Goal: Transaction & Acquisition: Book appointment/travel/reservation

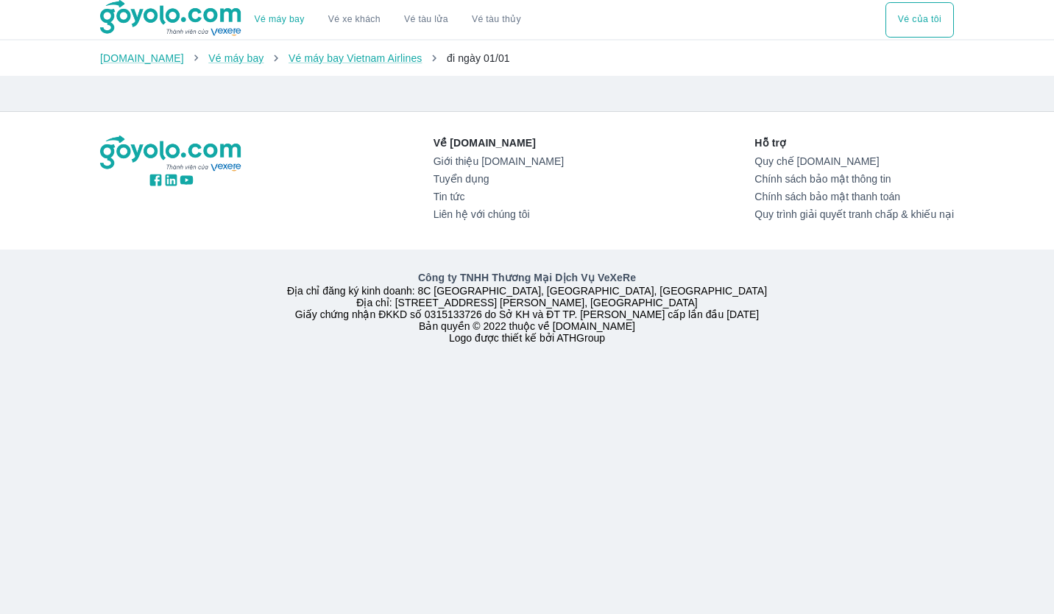
click at [469, 64] on span "đi ngày 01/01" at bounding box center [478, 58] width 63 height 12
click at [919, 24] on button "Vé của tôi" at bounding box center [919, 19] width 68 height 35
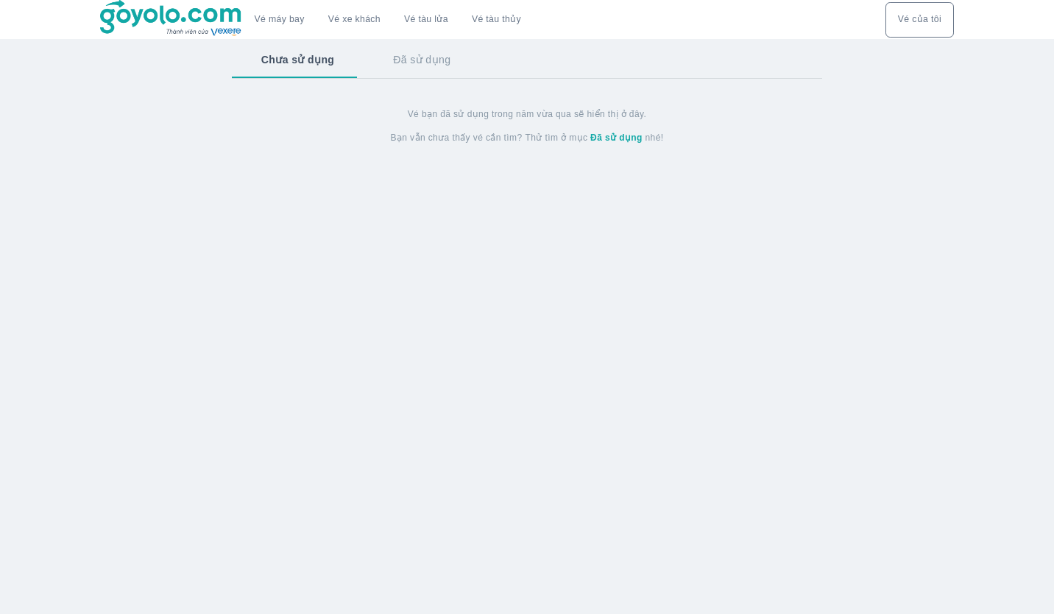
click at [415, 67] on button "Đã sử dụng" at bounding box center [421, 59] width 116 height 38
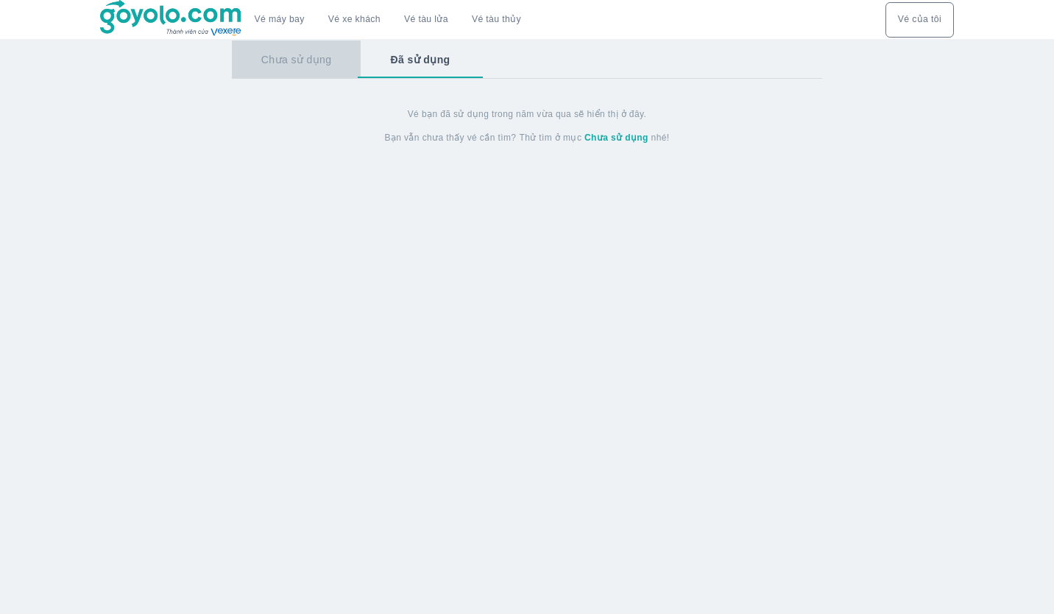
click at [302, 71] on button "Chưa sử dụng" at bounding box center [296, 59] width 129 height 38
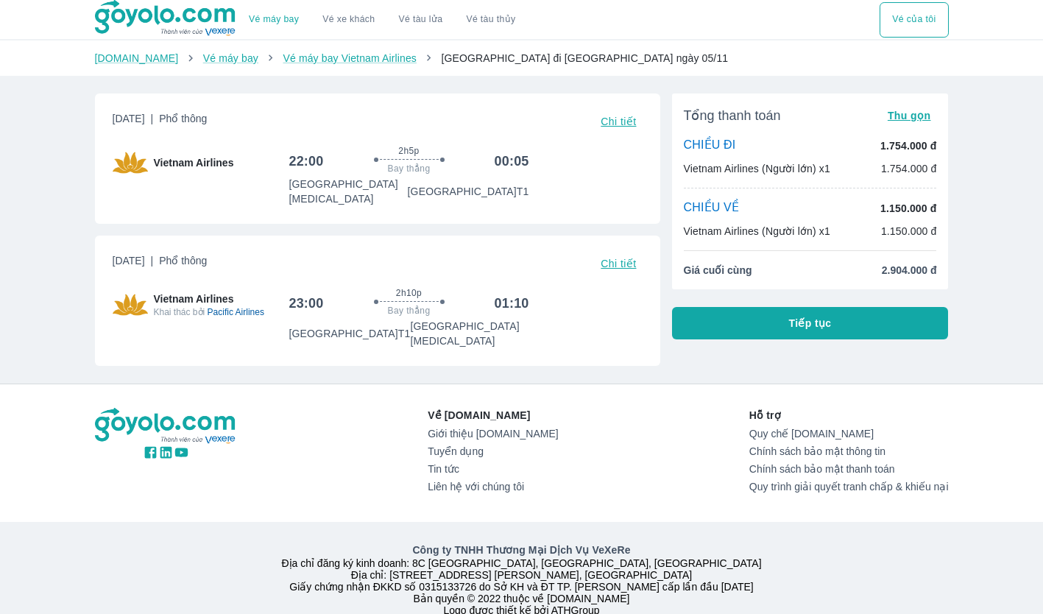
click at [625, 258] on span "Chi tiết" at bounding box center [617, 264] width 35 height 12
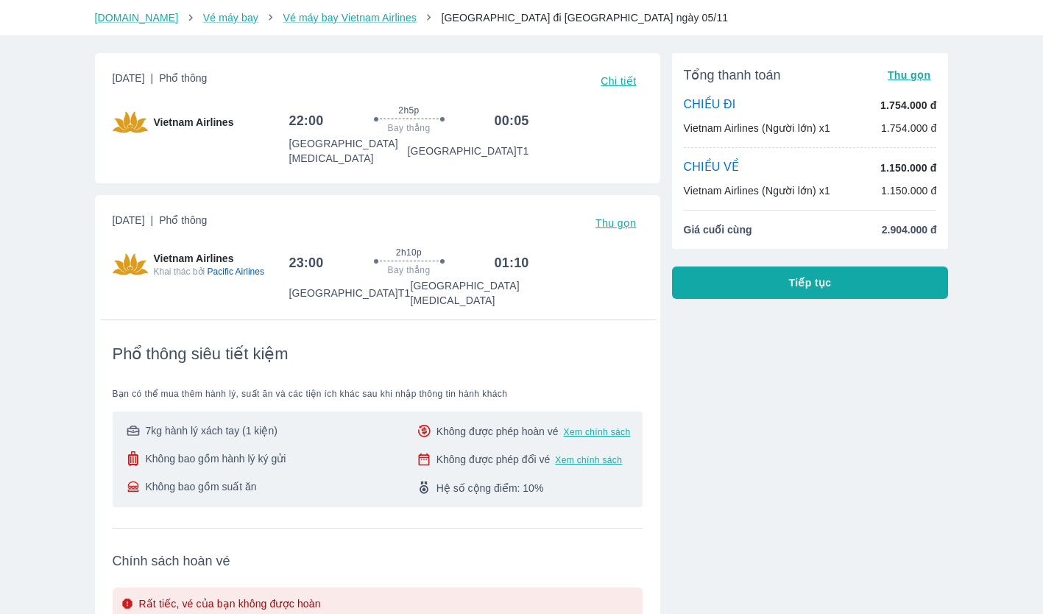
scroll to position [40, 0]
click at [614, 81] on span "Chi tiết" at bounding box center [617, 82] width 35 height 12
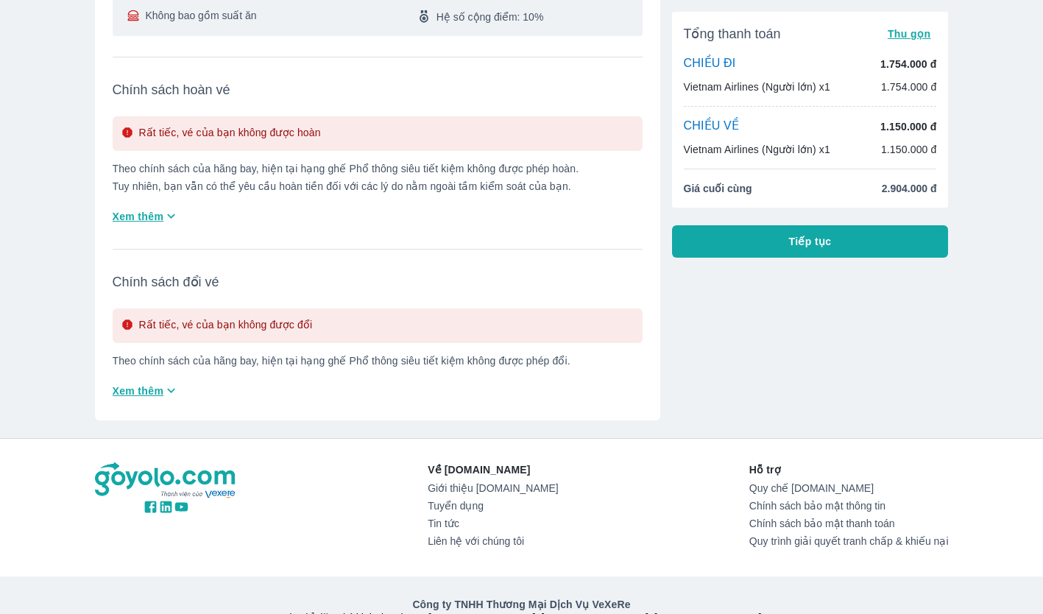
scroll to position [1196, 0]
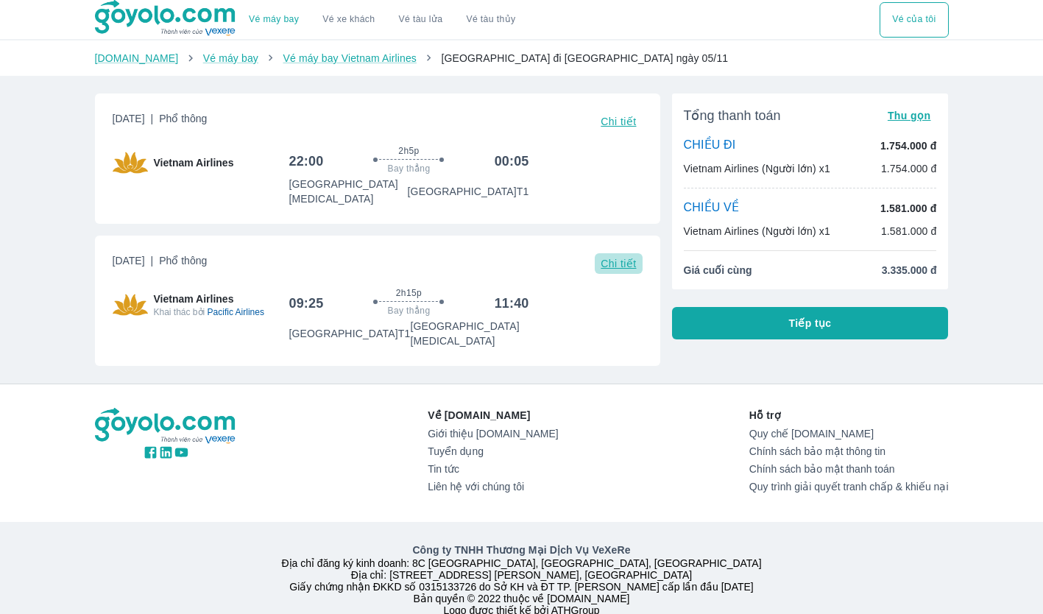
click at [627, 258] on span "Chi tiết" at bounding box center [617, 264] width 35 height 12
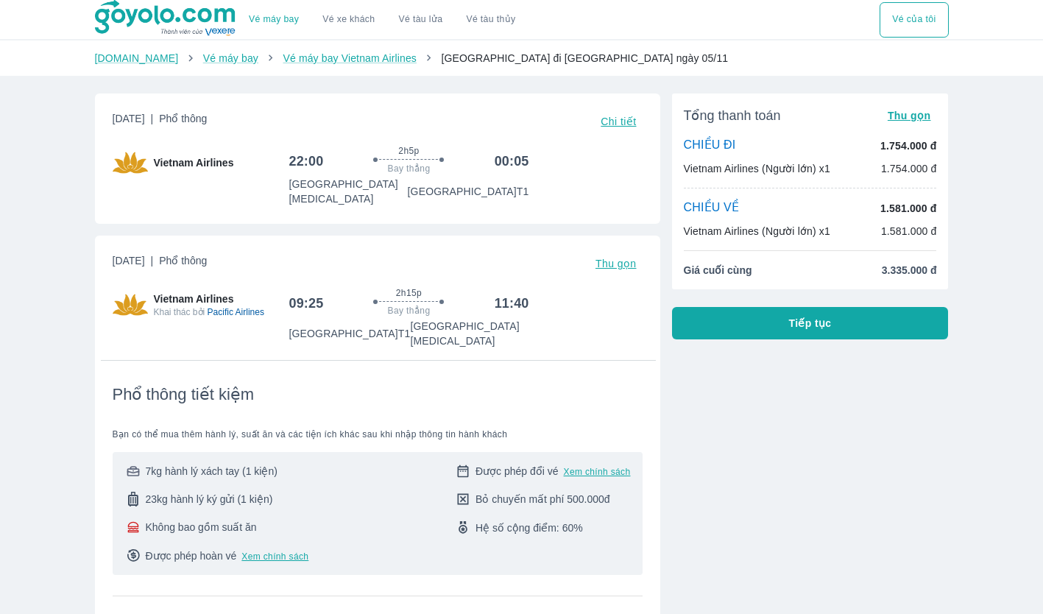
click at [617, 119] on span "Chi tiết" at bounding box center [617, 122] width 35 height 12
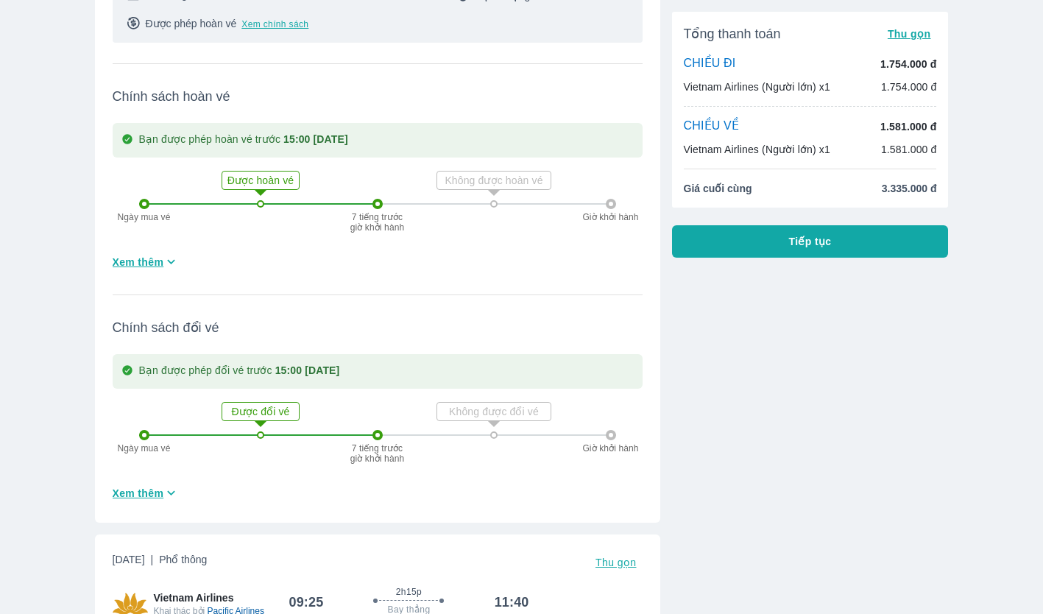
scroll to position [392, 0]
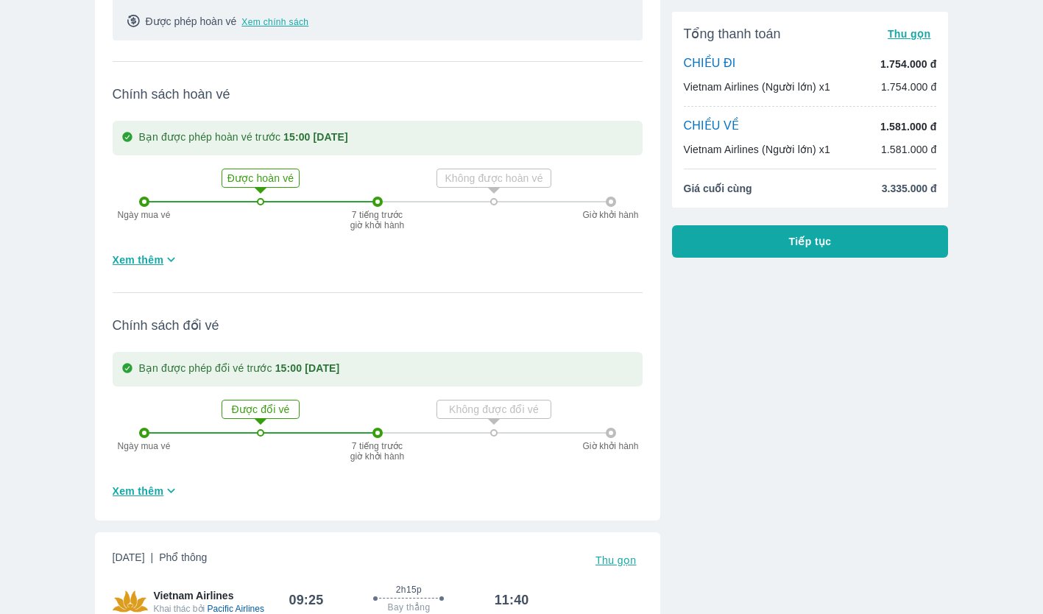
click at [139, 253] on button "Xem thêm" at bounding box center [146, 259] width 79 height 24
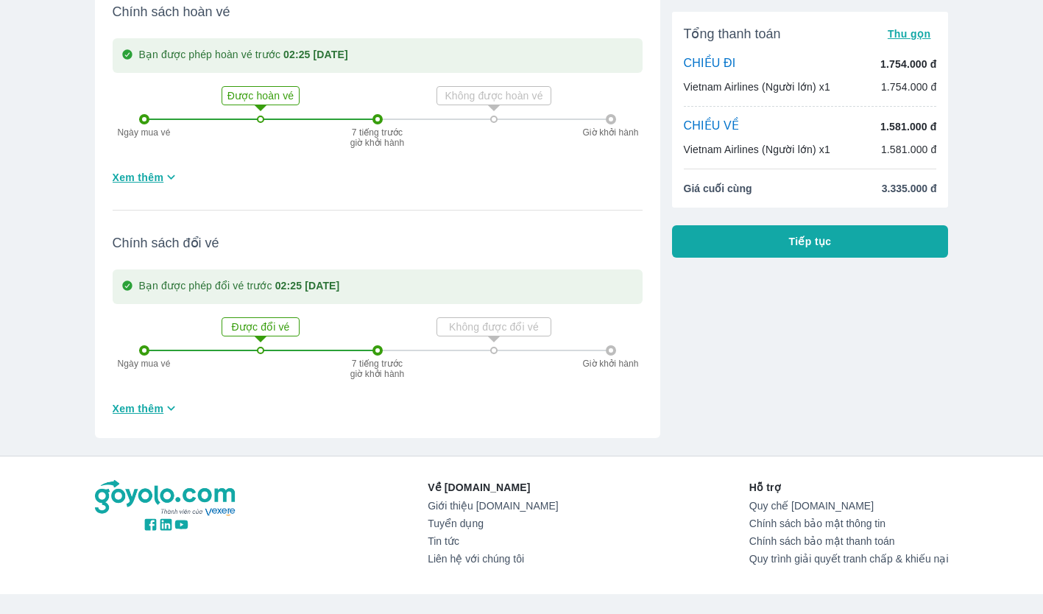
scroll to position [2224, 0]
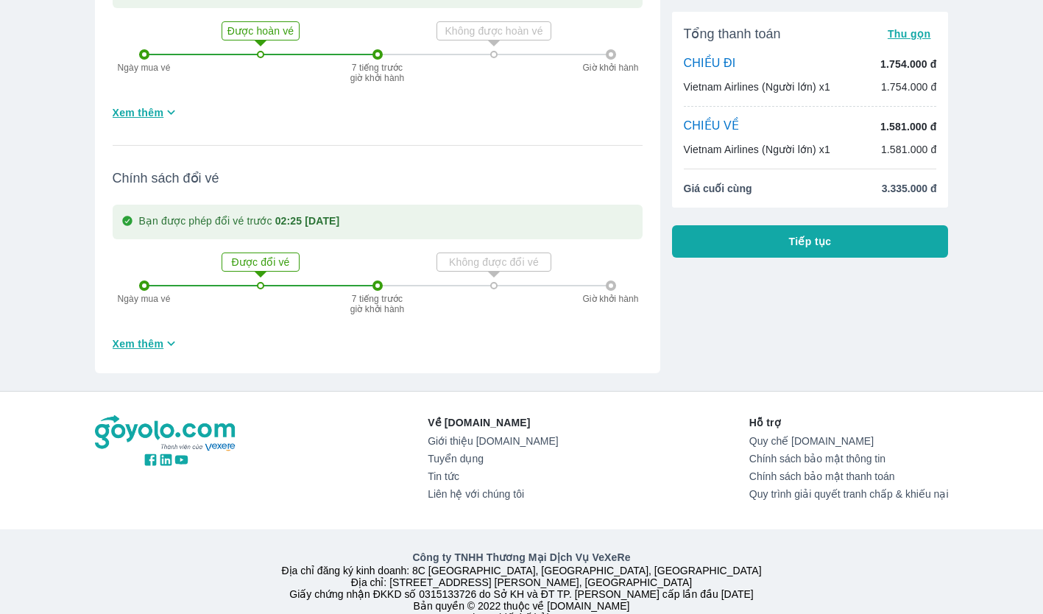
click at [731, 256] on button "Tiếp tục" at bounding box center [810, 241] width 277 height 32
